Goal: Feedback & Contribution: Submit feedback/report problem

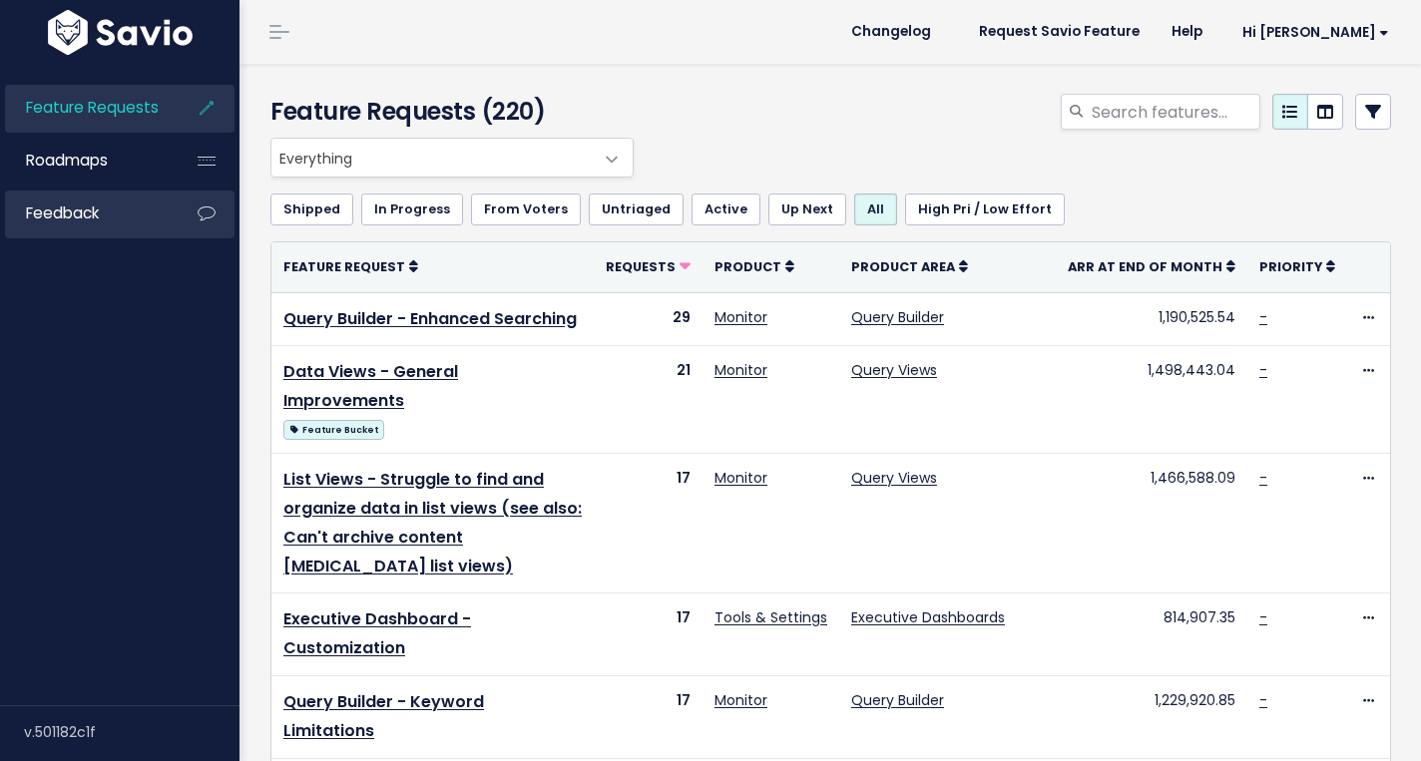
click at [159, 221] on link "Feedback" at bounding box center [85, 214] width 161 height 46
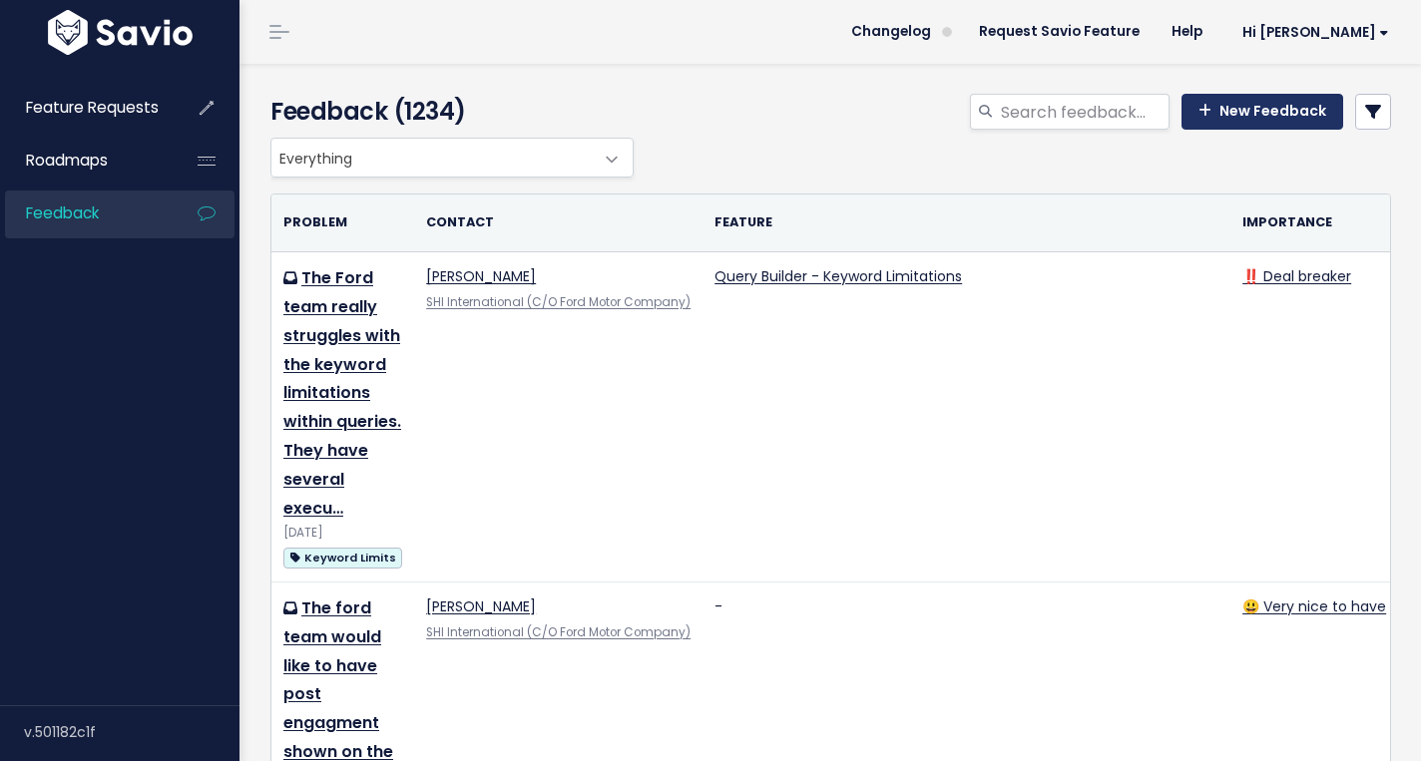
click at [1227, 106] on link "New Feedback" at bounding box center [1262, 112] width 162 height 36
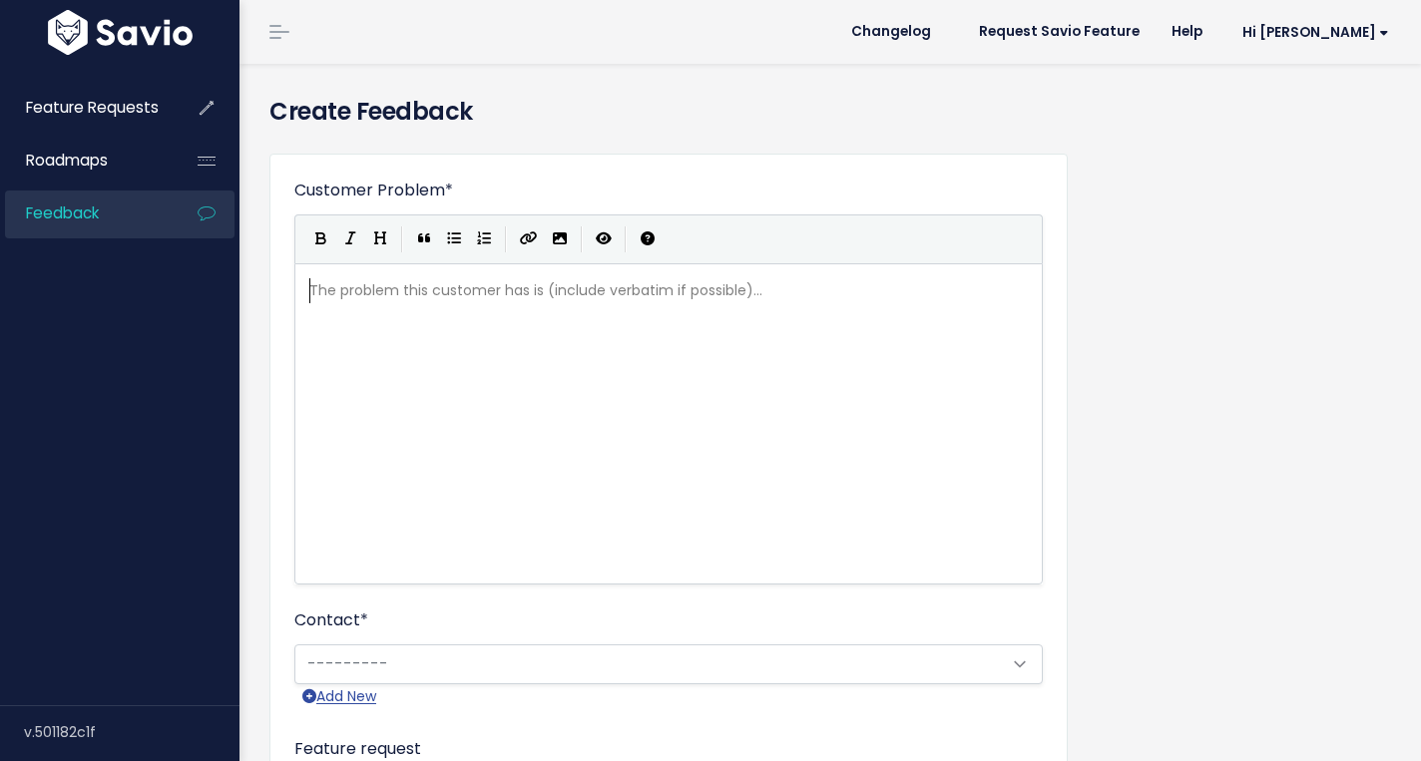
scroll to position [2, 0]
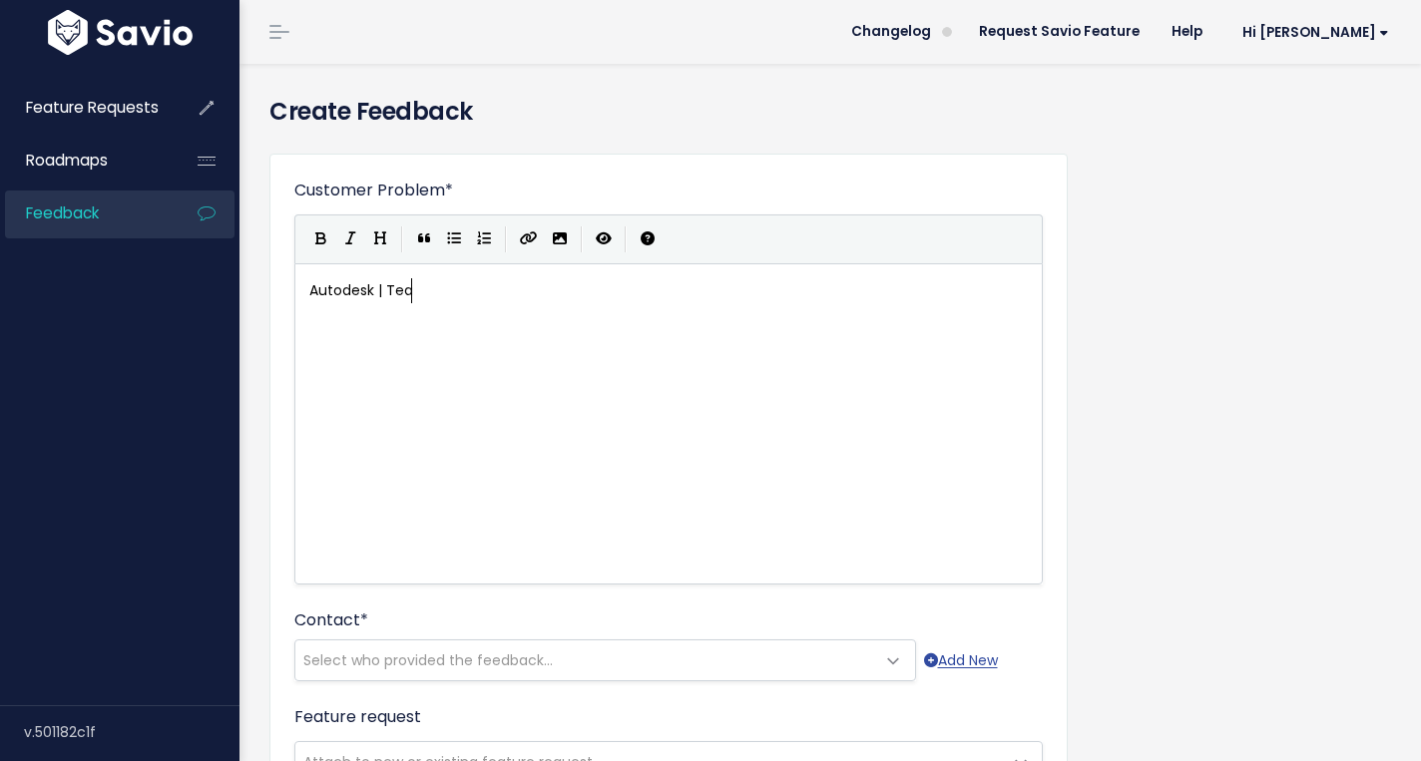
type textarea "Autodesk | Tea"
type textarea "m Blind/[DOMAIN_NAME]"
type textarea "Autodesk is"
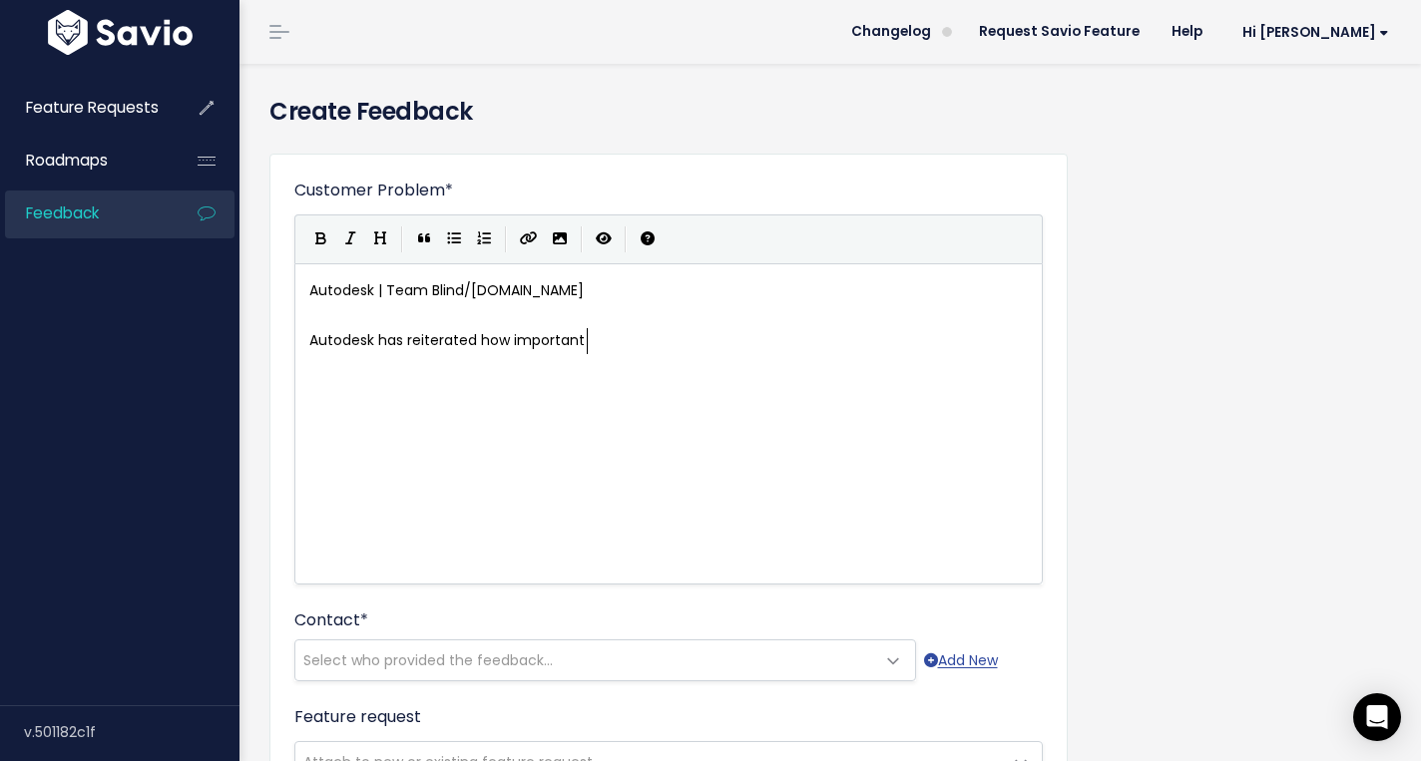
scroll to position [7, 208]
type textarea "has reiterated how important blind and thelatoff"
type textarea "[DOMAIN_NAME] coverage is ff"
type textarea "or ther"
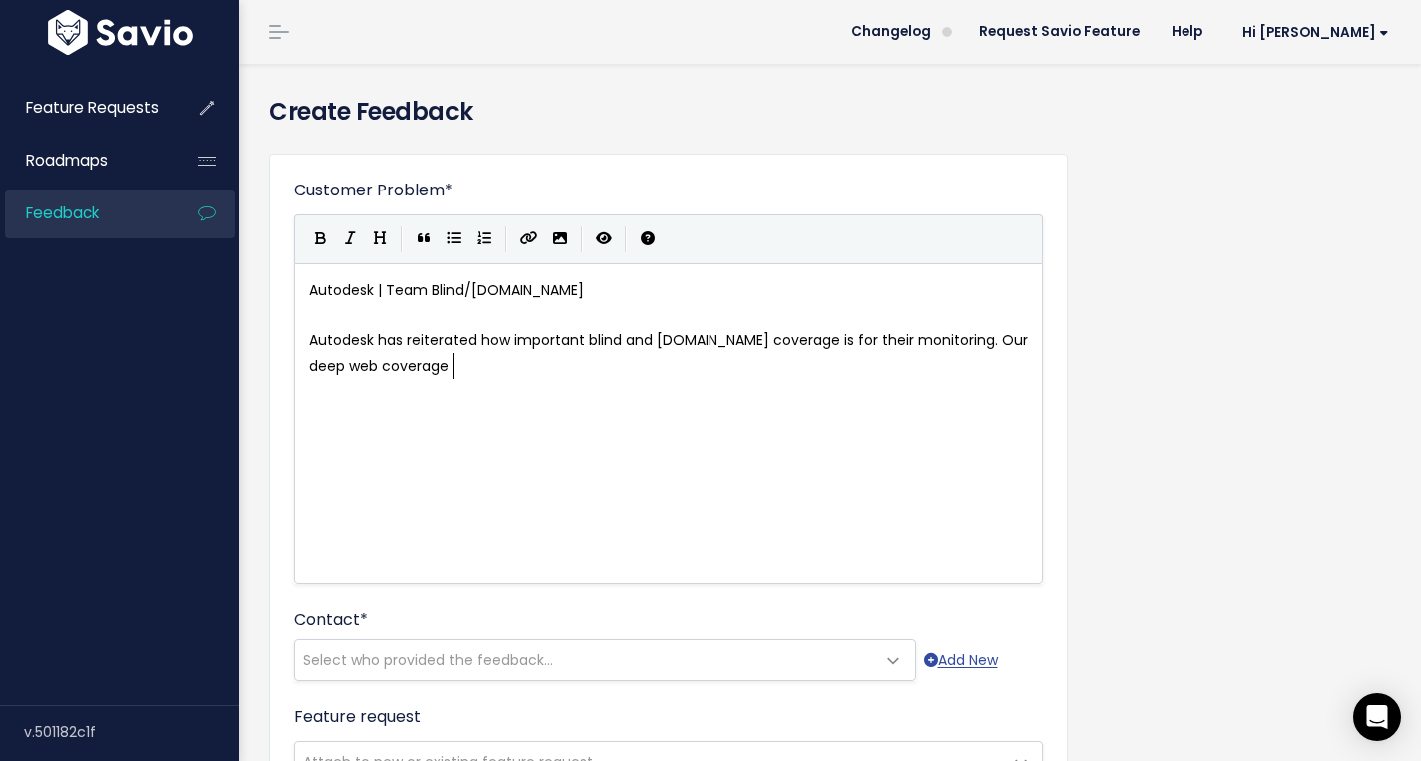
scroll to position [7, 266]
type textarea "ir monitoring. Our deep web coverage is not sufficient and does not index relia…"
type textarea "y eno"
type textarea "ough for them to be comfortable."
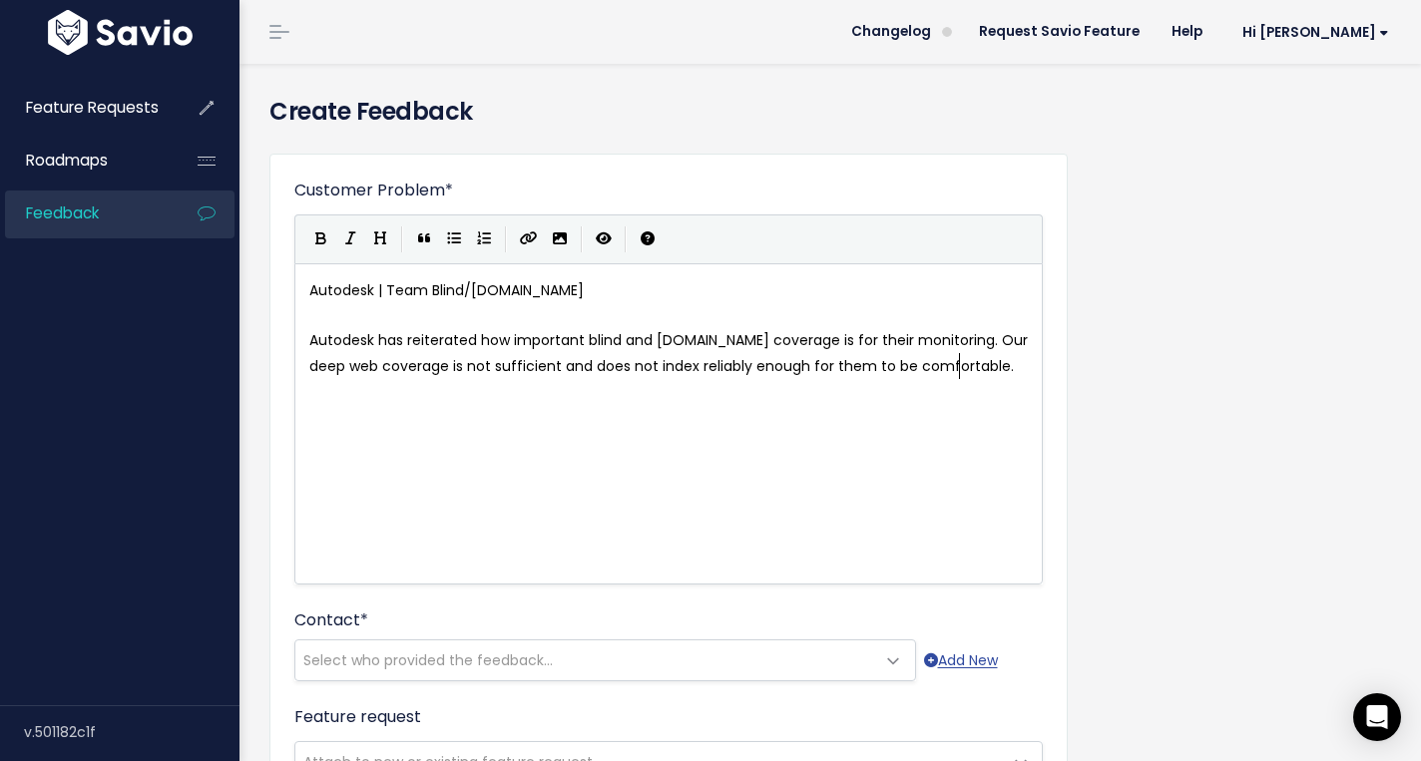
click at [960, 363] on span "Autodesk has reiterated how important blind and [DOMAIN_NAME] coverage is for t…" at bounding box center [670, 352] width 722 height 45
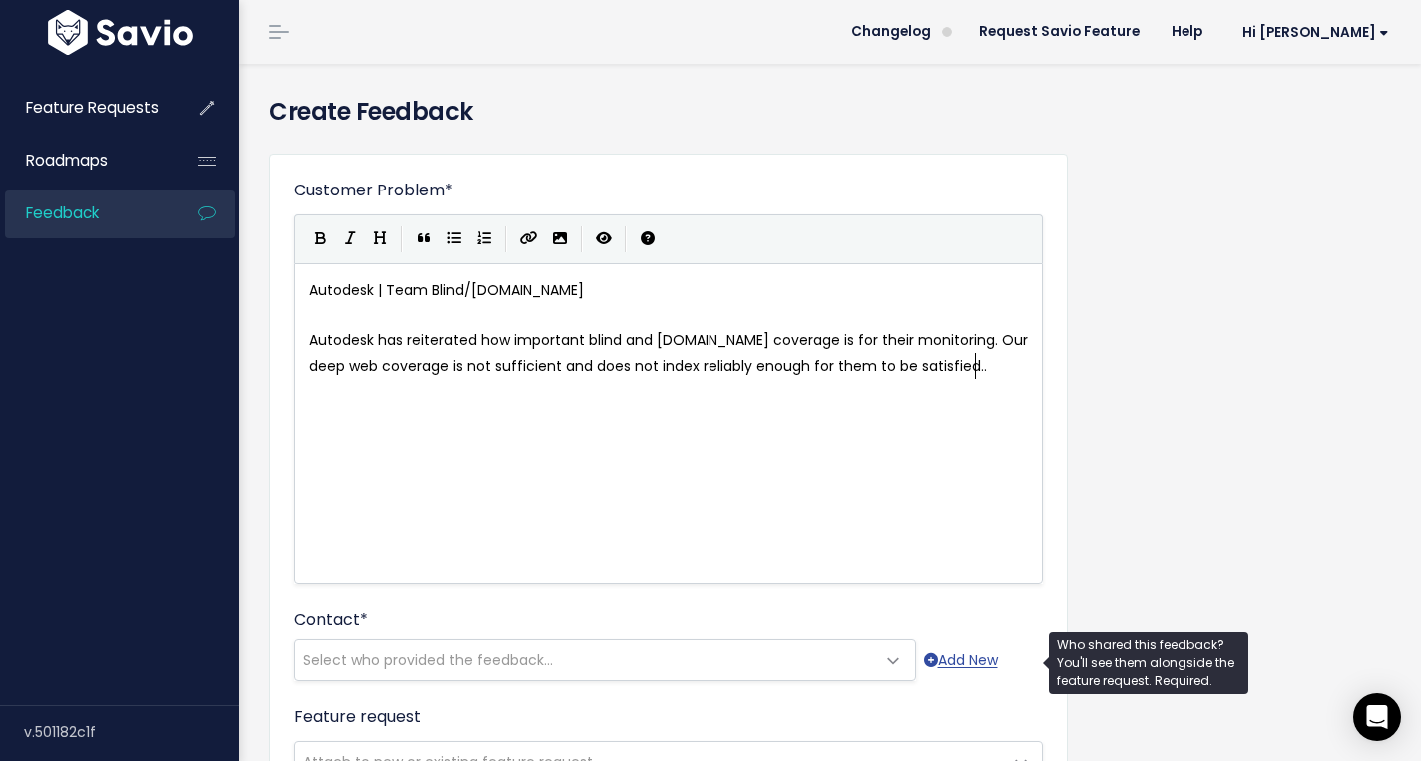
type textarea "satisfied."
click at [600, 651] on span "Select who provided the feedback..." at bounding box center [585, 661] width 580 height 40
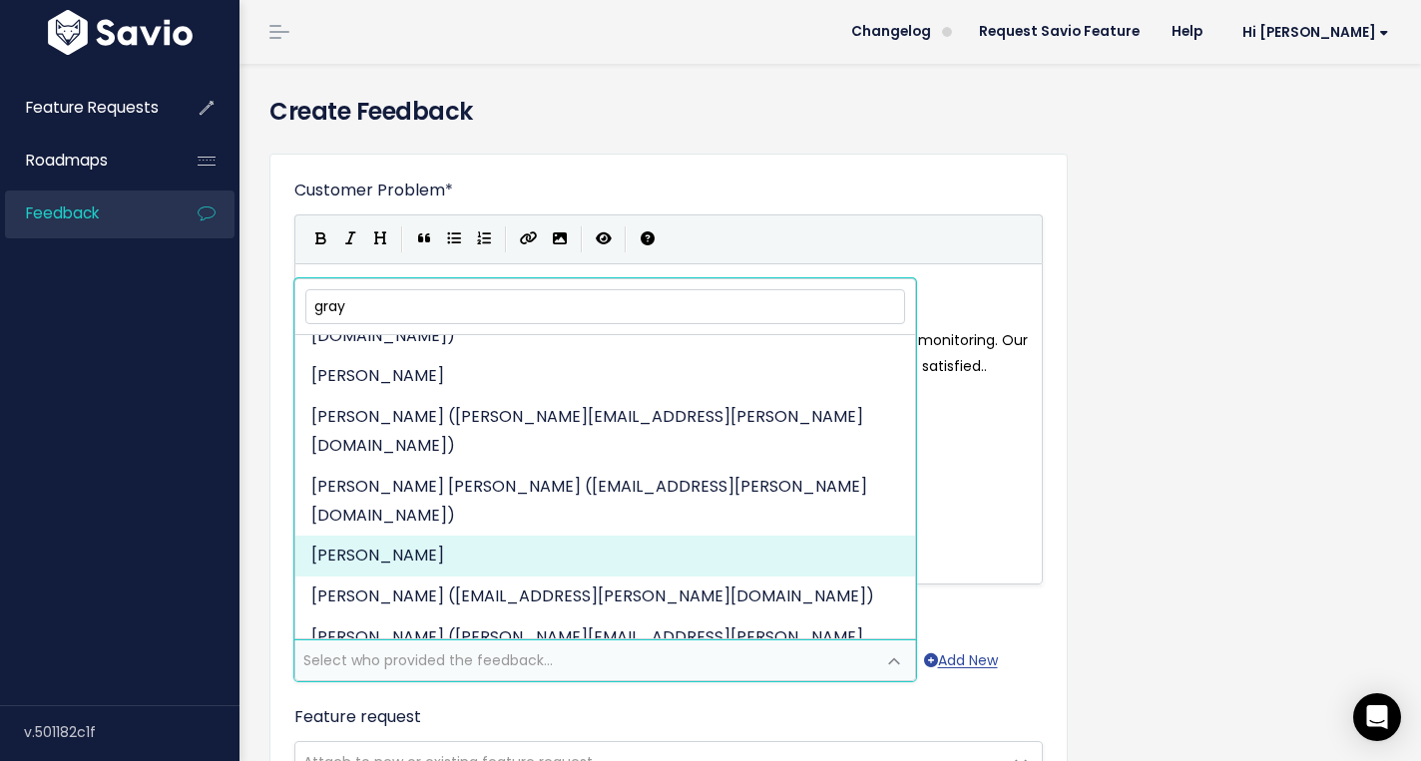
scroll to position [90, 0]
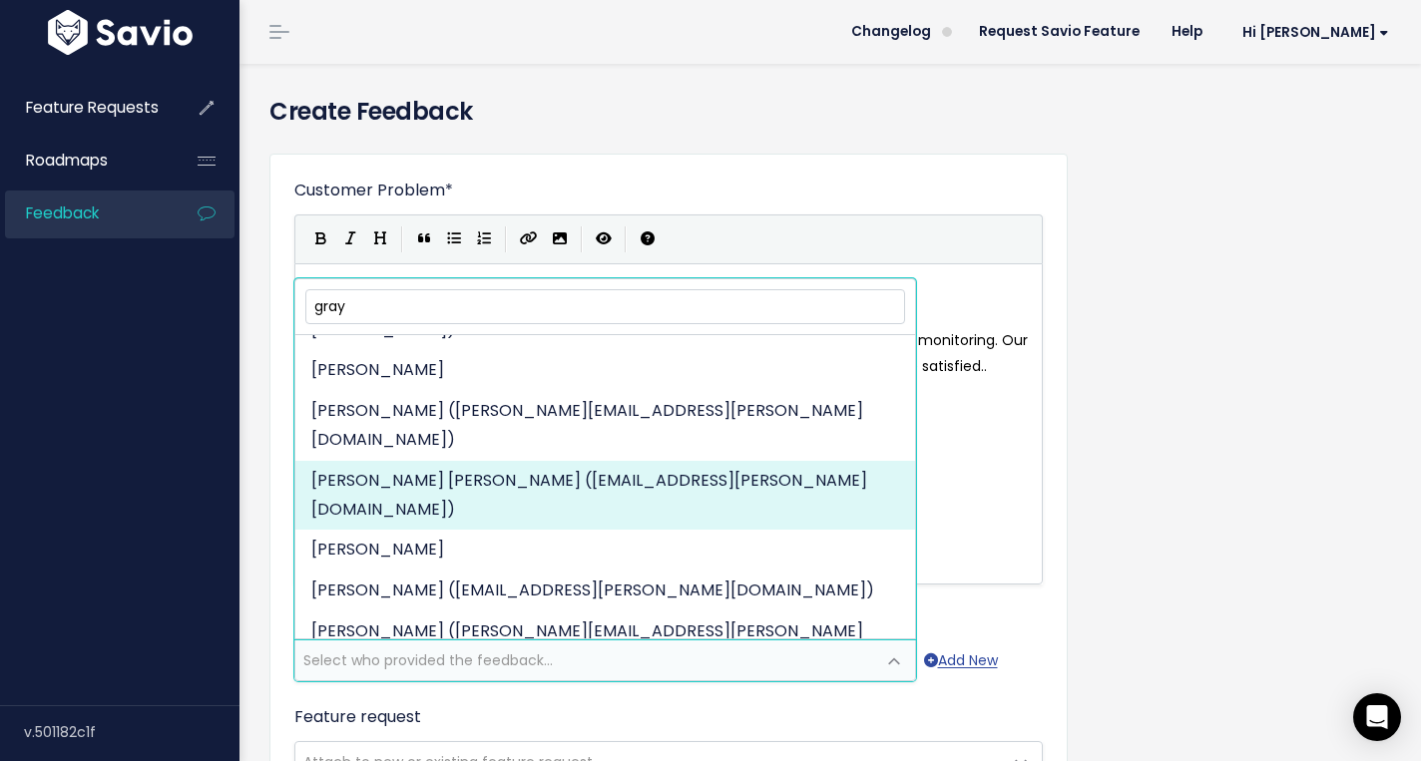
type input "gray"
select select "87210822"
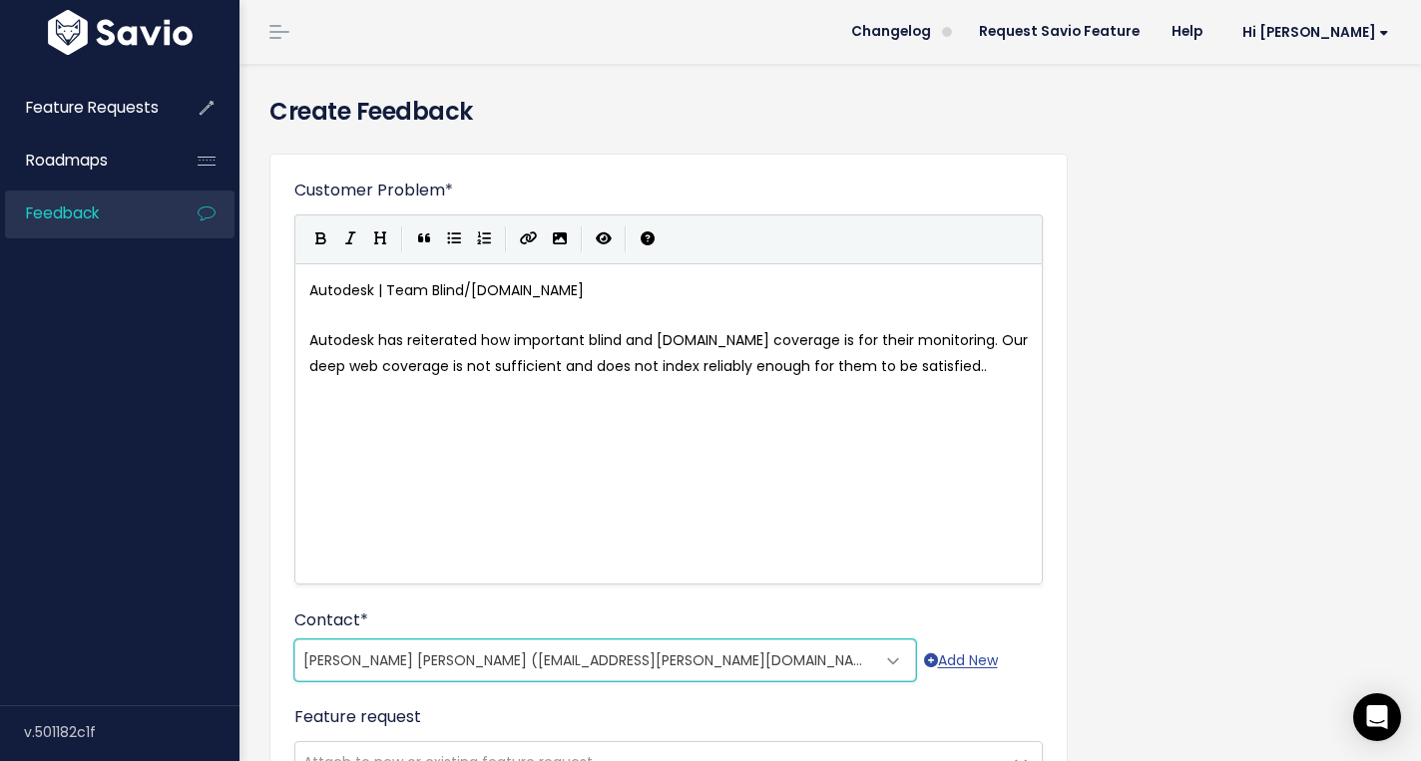
scroll to position [610, 0]
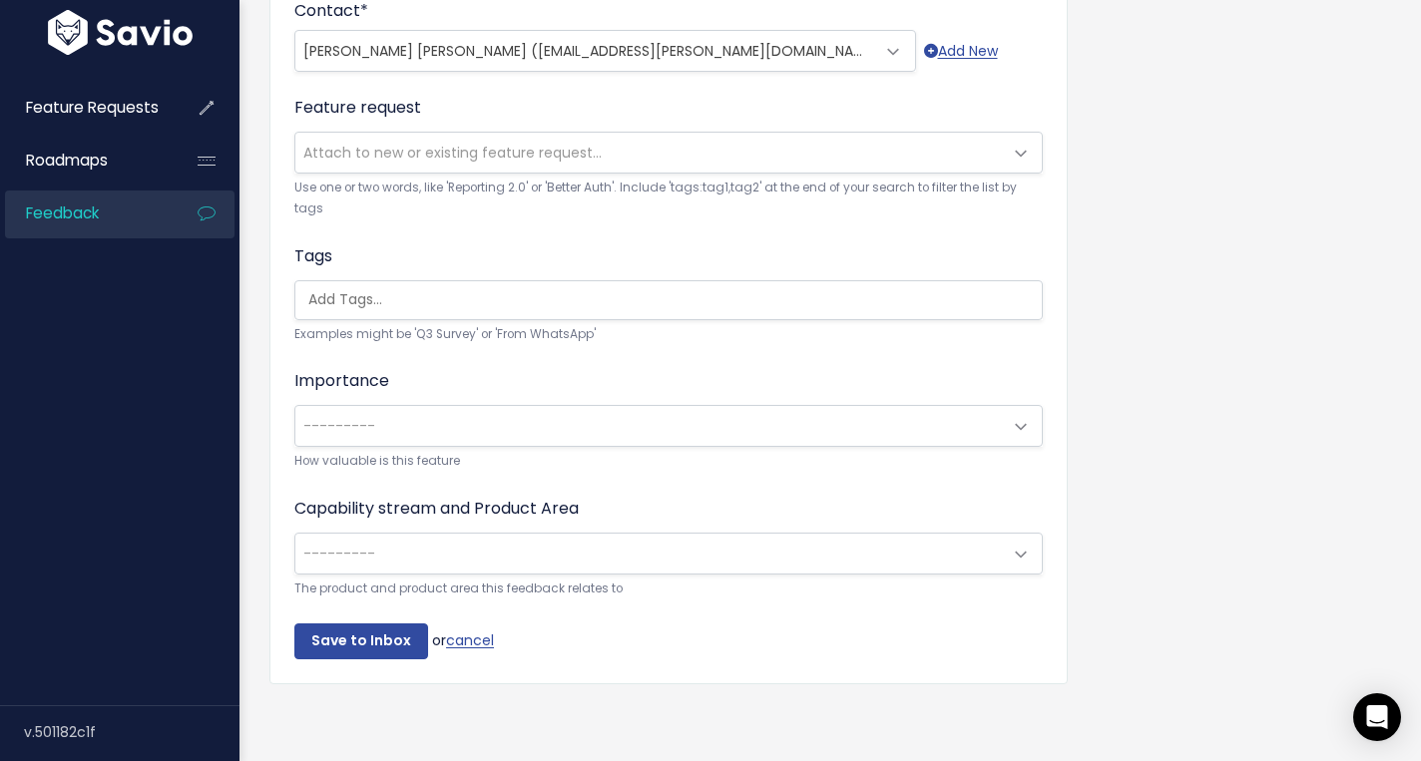
click at [677, 397] on div "Importance --------- 🙂 Nice to have 😃 Very nice to have 🫡 Must have ‼️ Deal bre…" at bounding box center [668, 420] width 748 height 103
click at [677, 430] on span "---------" at bounding box center [648, 426] width 706 height 40
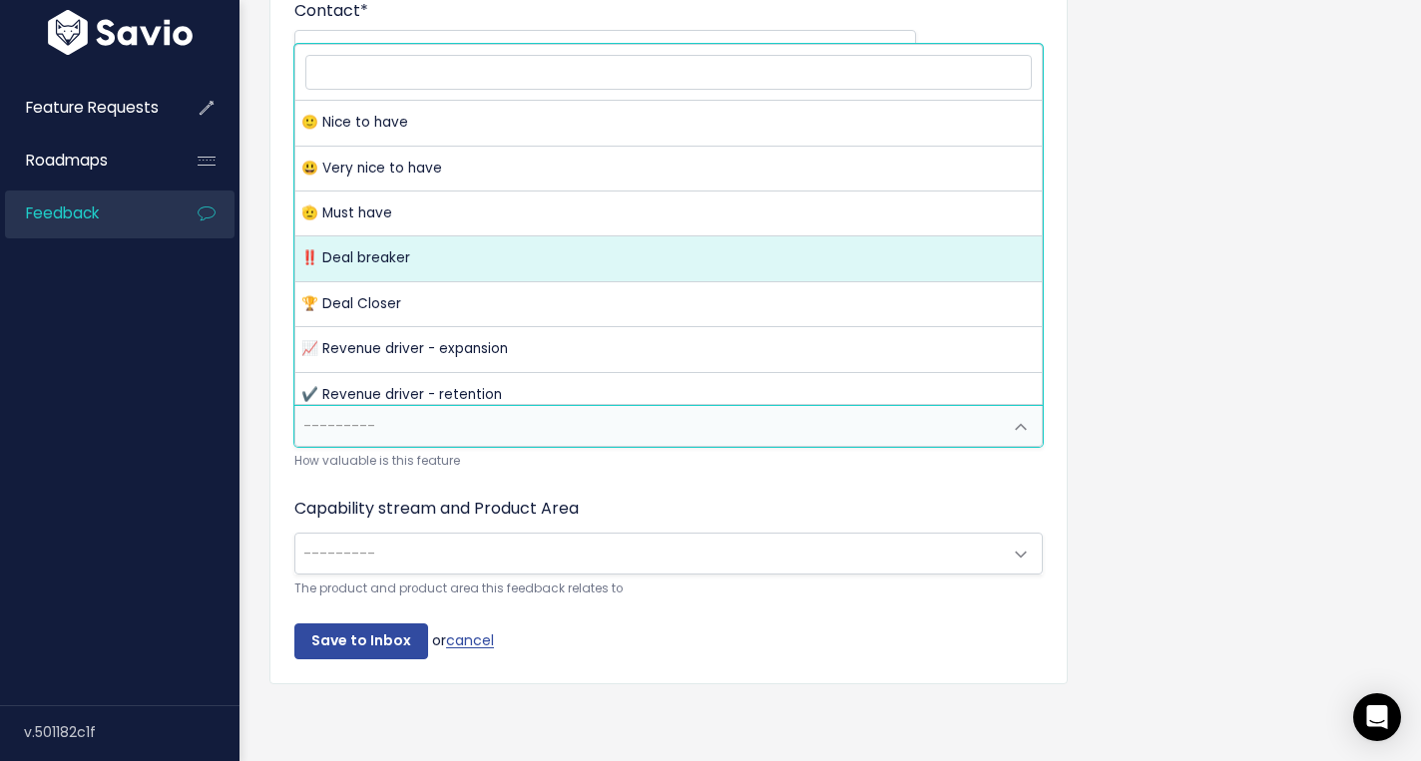
select select "DEAL_BREAKER"
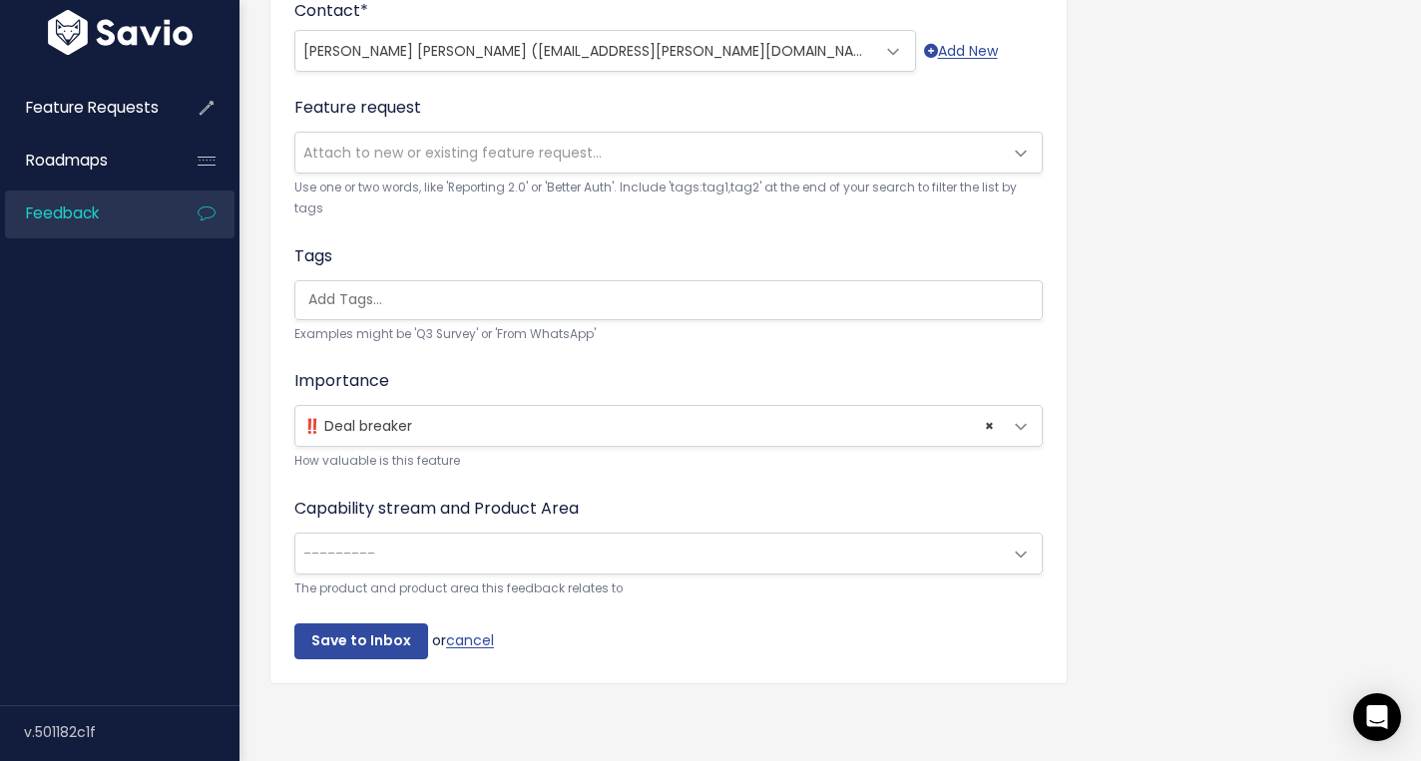
click at [551, 561] on span "---------" at bounding box center [648, 554] width 706 height 40
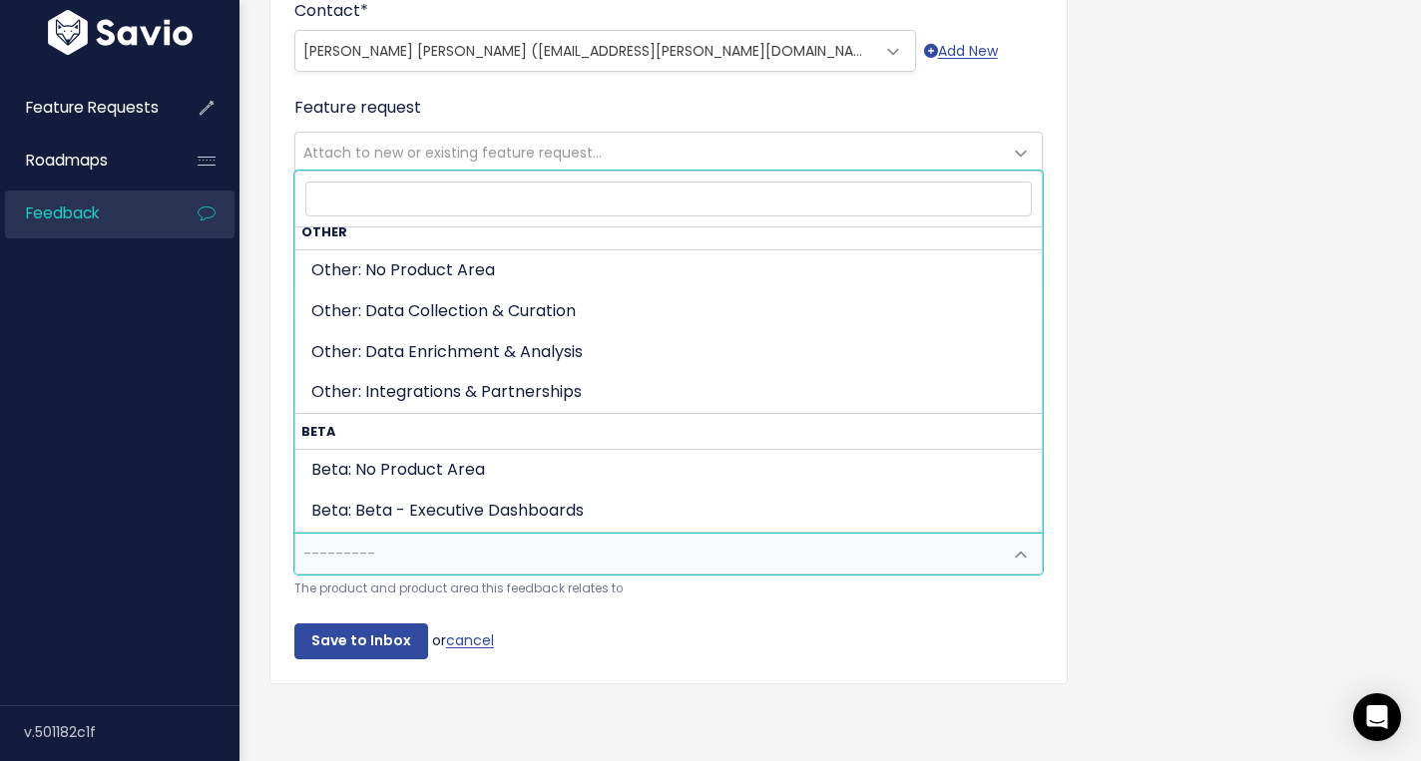
scroll to position [1020, 0]
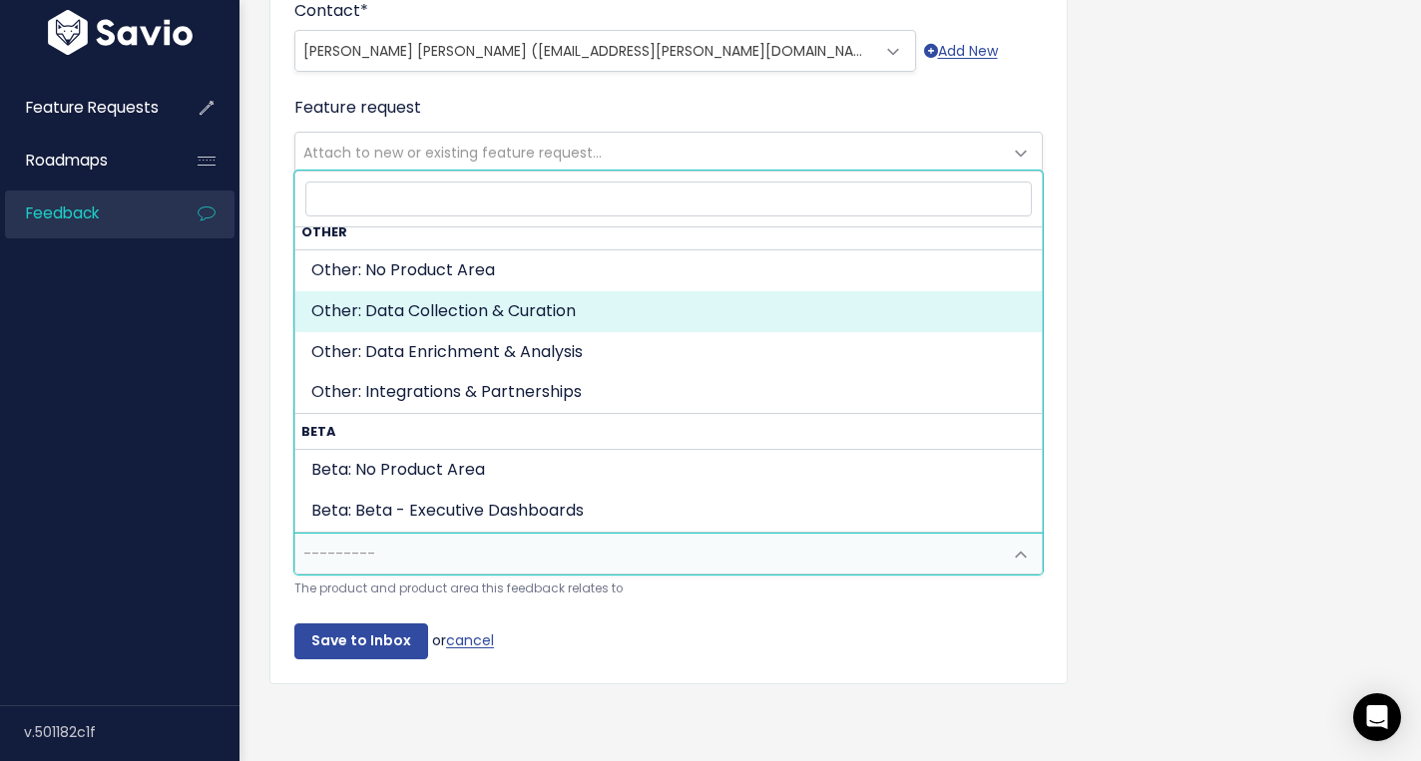
select select "OTHER:DATA_COLLECTION_CURATION"
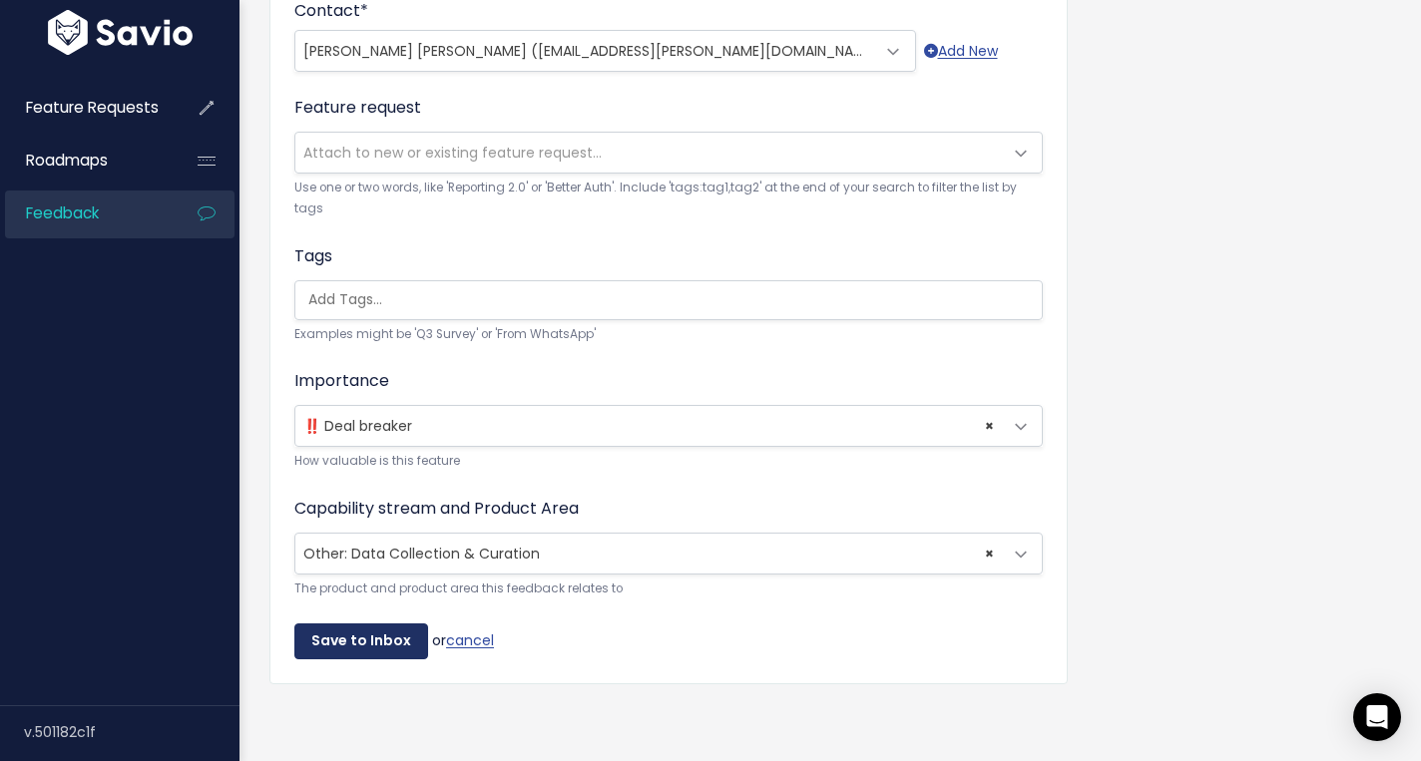
click at [347, 644] on input "Save to Inbox" at bounding box center [361, 642] width 134 height 36
